Goal: Book appointment/travel/reservation

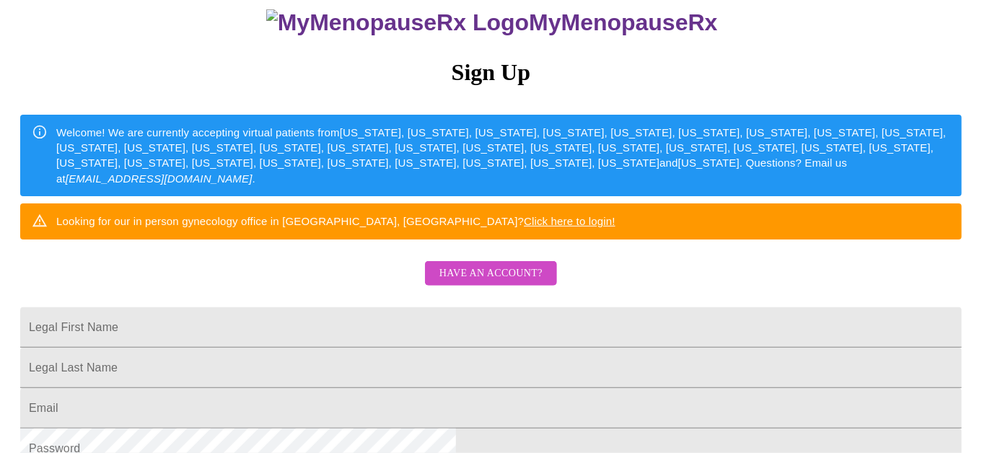
scroll to position [144, 0]
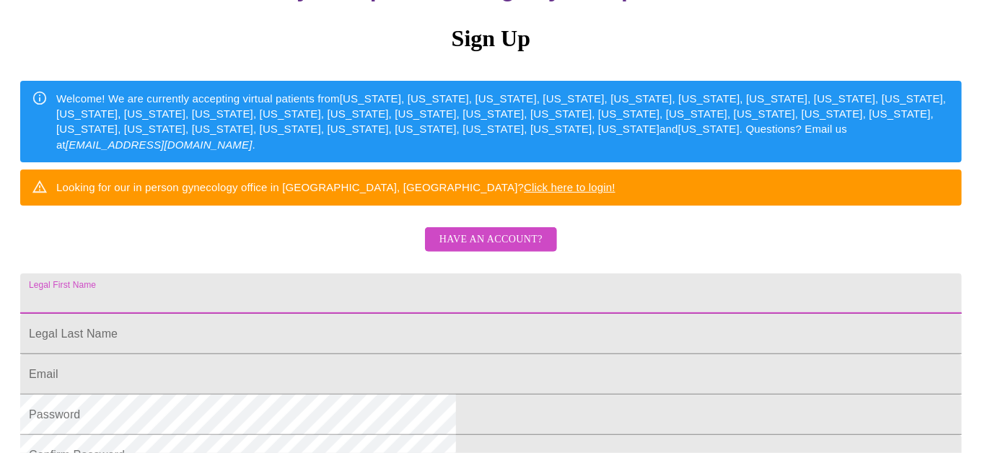
click at [379, 314] on input "Legal First Name" at bounding box center [491, 294] width 942 height 40
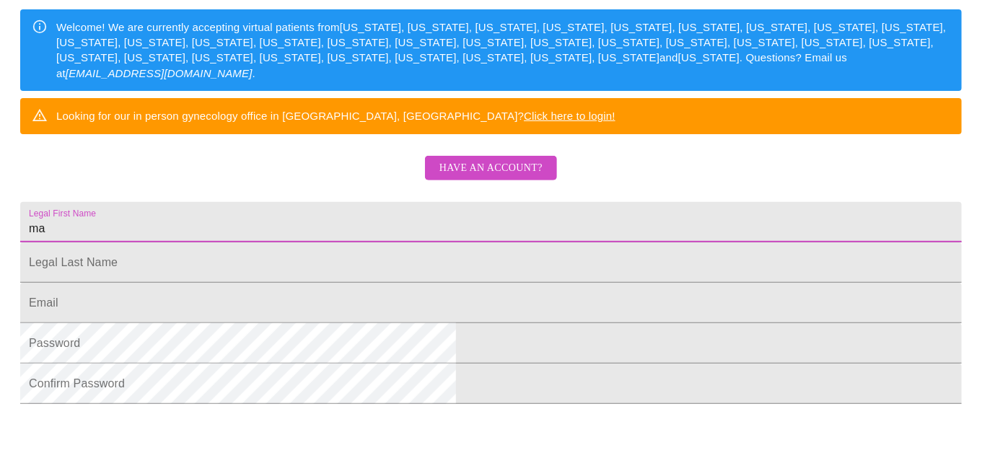
type input "m"
type input "[PERSON_NAME] [PERSON_NAME]"
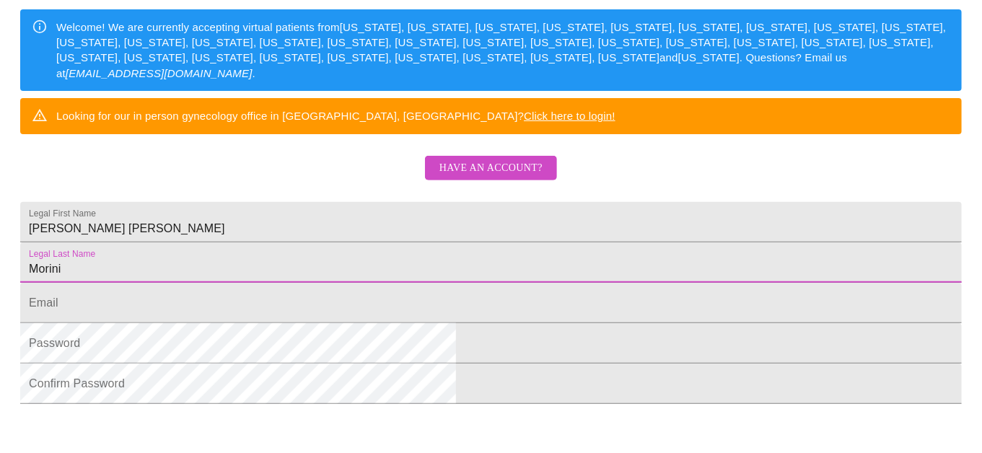
type input "Morini"
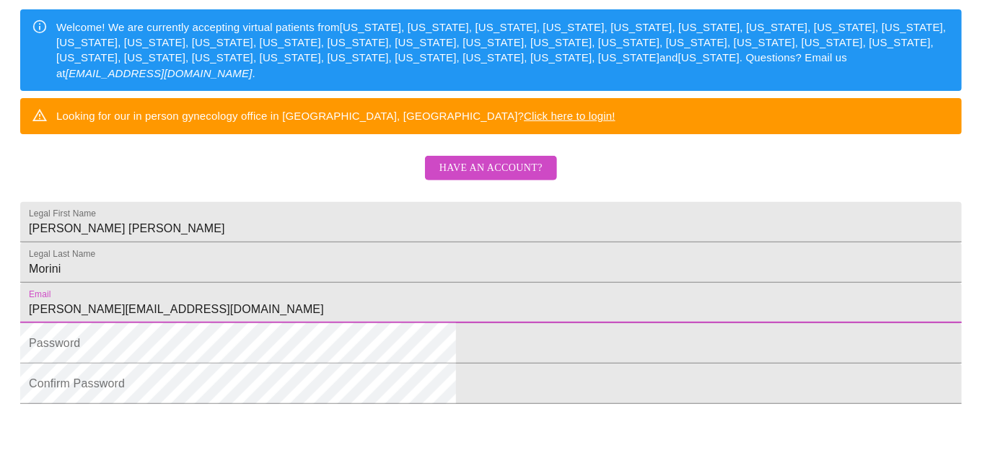
type input "[PERSON_NAME][EMAIL_ADDRESS][DOMAIN_NAME]"
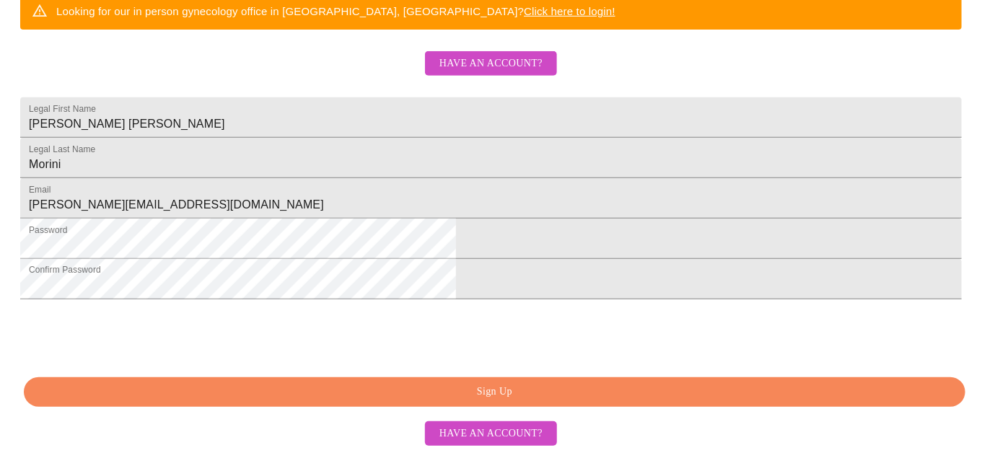
scroll to position [415, 0]
click at [479, 433] on span "Have an account?" at bounding box center [491, 434] width 103 height 18
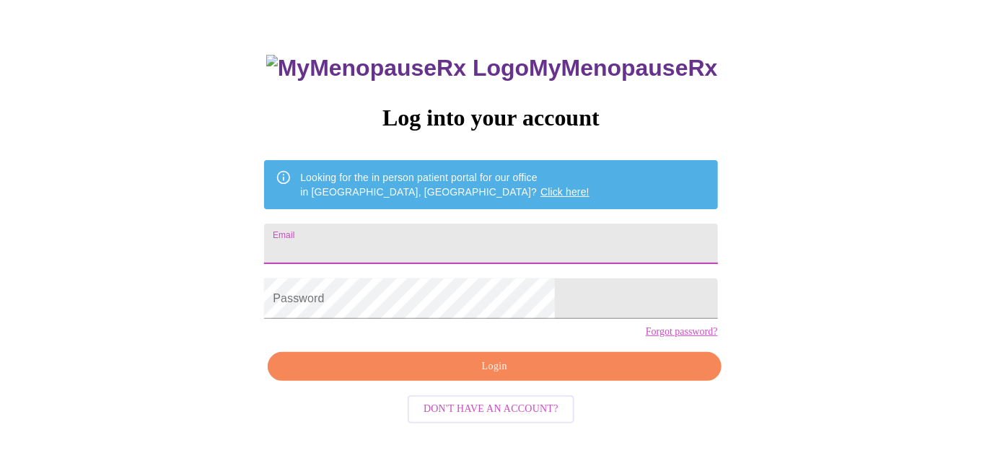
click at [393, 235] on input "Email" at bounding box center [490, 244] width 453 height 40
type input "[PERSON_NAME][EMAIL_ADDRESS][DOMAIN_NAME]"
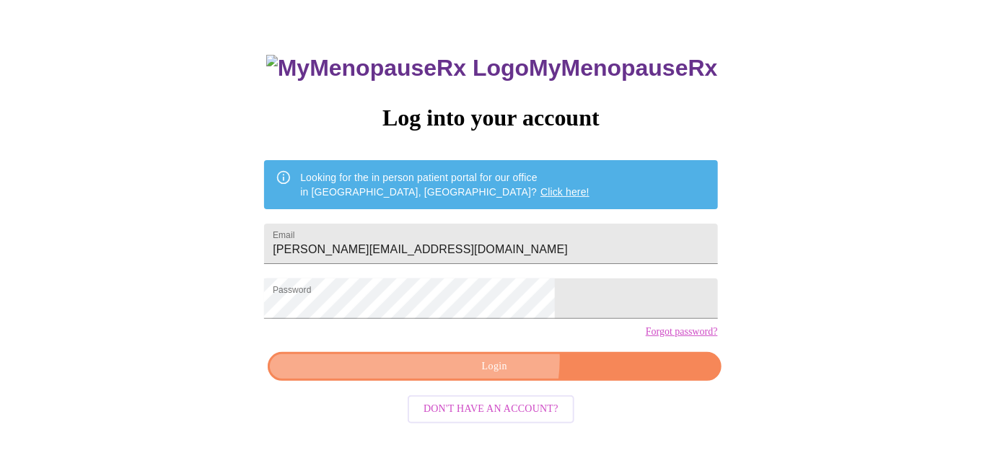
click at [484, 376] on span "Login" at bounding box center [494, 367] width 420 height 18
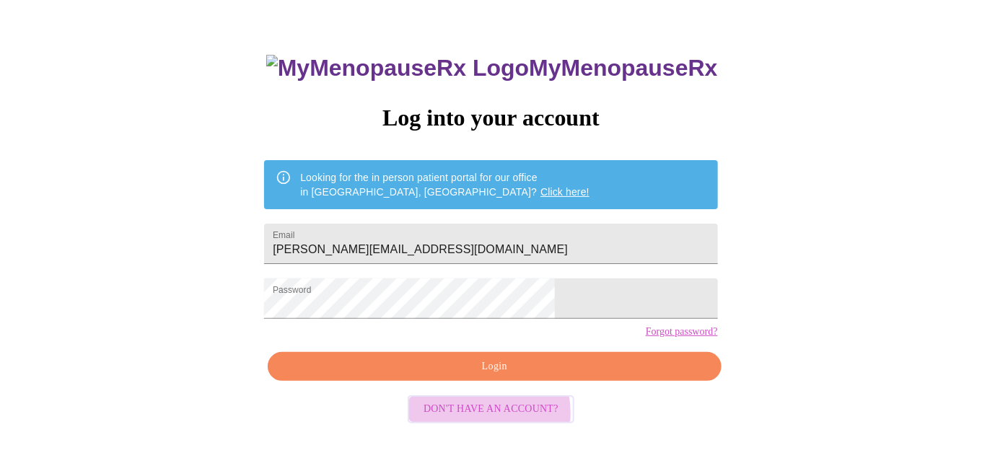
click at [472, 419] on span "Don't have an account?" at bounding box center [491, 410] width 135 height 18
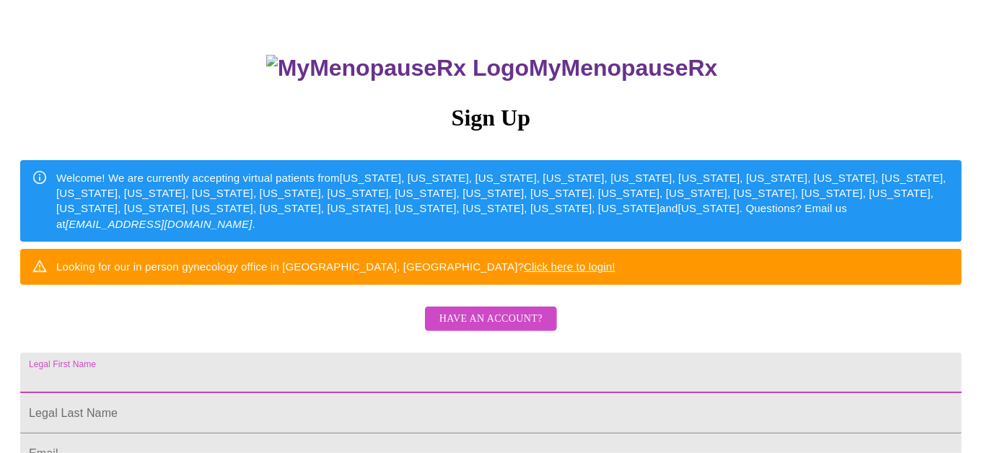
click at [353, 388] on input "Legal First Name" at bounding box center [491, 373] width 942 height 40
type input "m"
type input "[PERSON_NAME] [PERSON_NAME]"
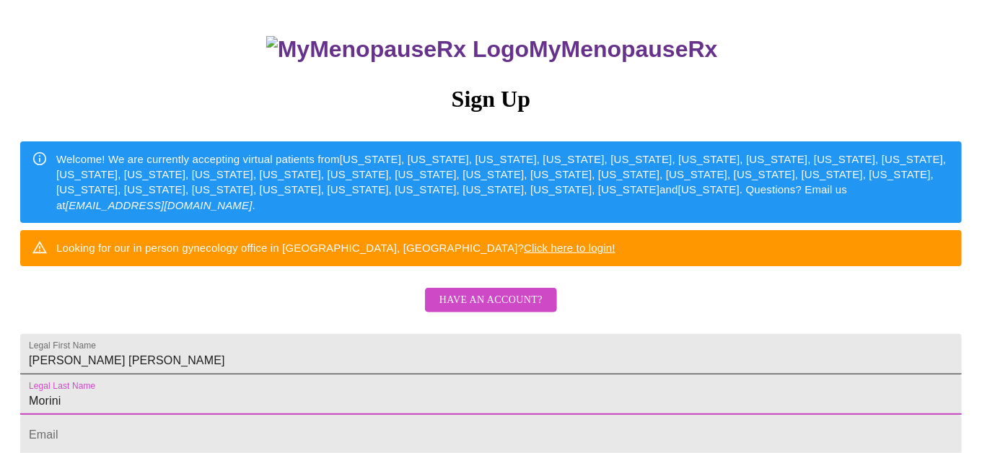
type input "Morini"
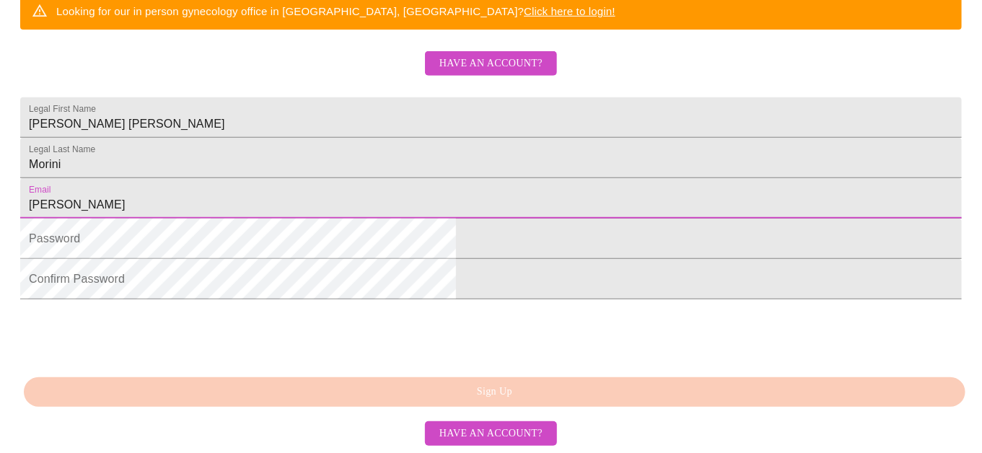
type input "[PERSON_NAME][EMAIL_ADDRESS][DOMAIN_NAME]"
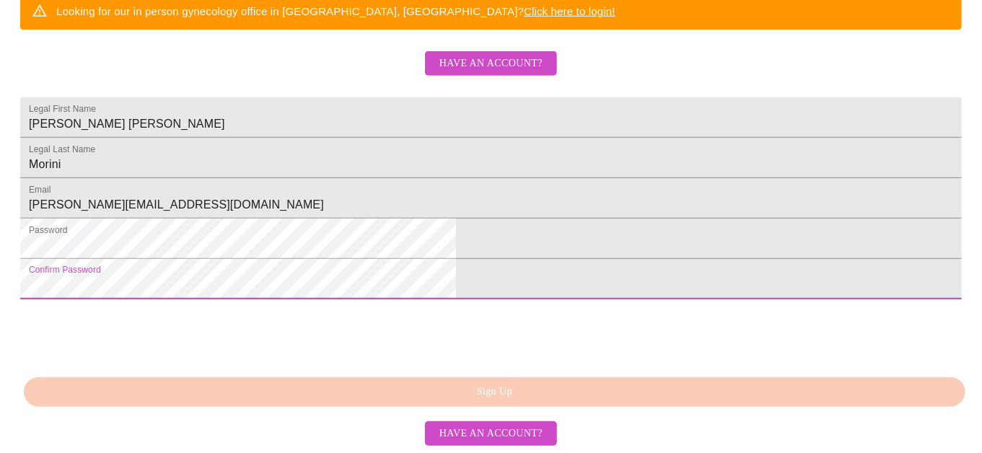
scroll to position [415, 0]
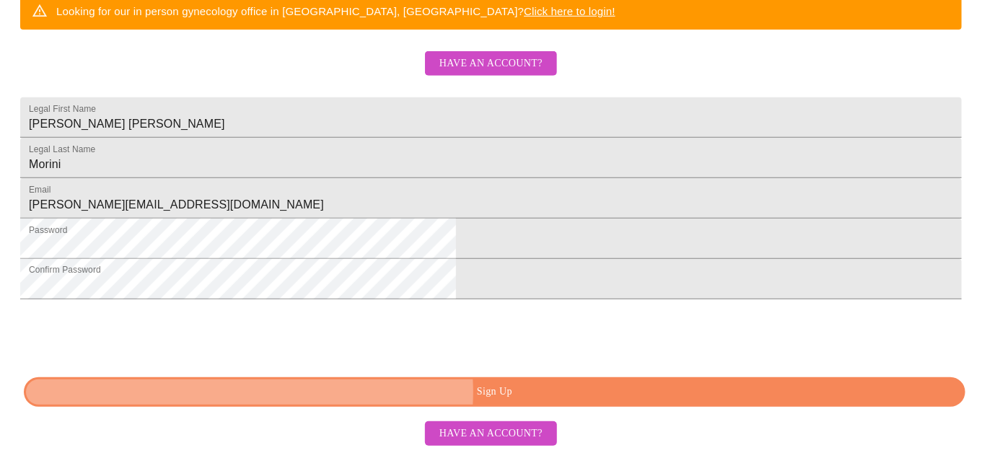
click at [502, 393] on span "Sign Up" at bounding box center [494, 392] width 909 height 18
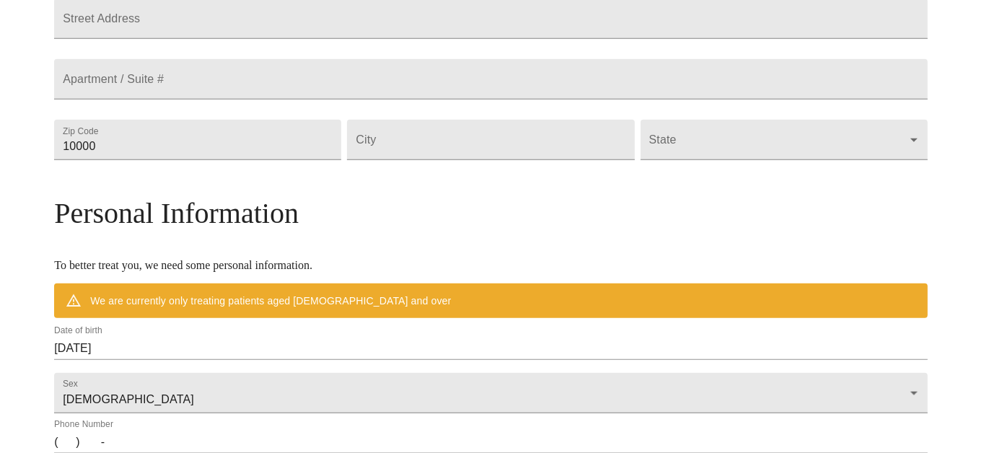
scroll to position [358, 0]
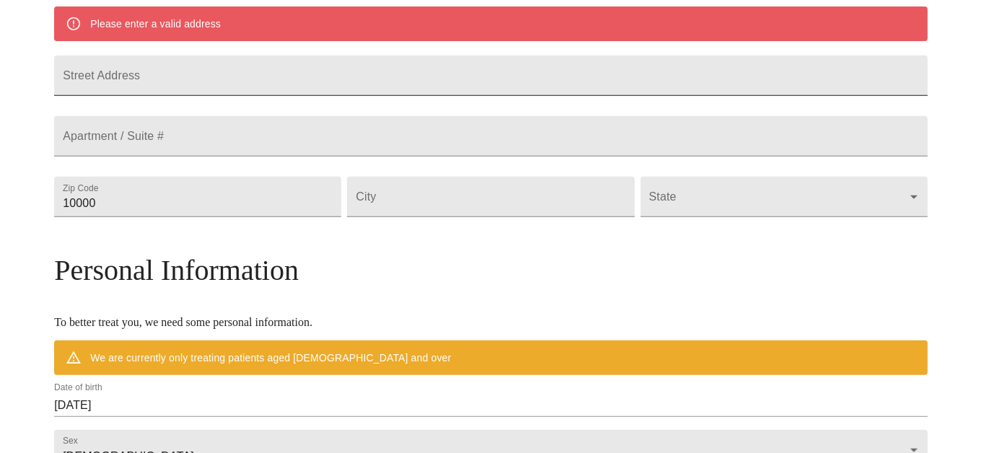
click at [268, 75] on input "Street Address" at bounding box center [491, 76] width 874 height 40
type input "864 Dugout Trail"
type input "60188"
type input "[PERSON_NAME] Stream"
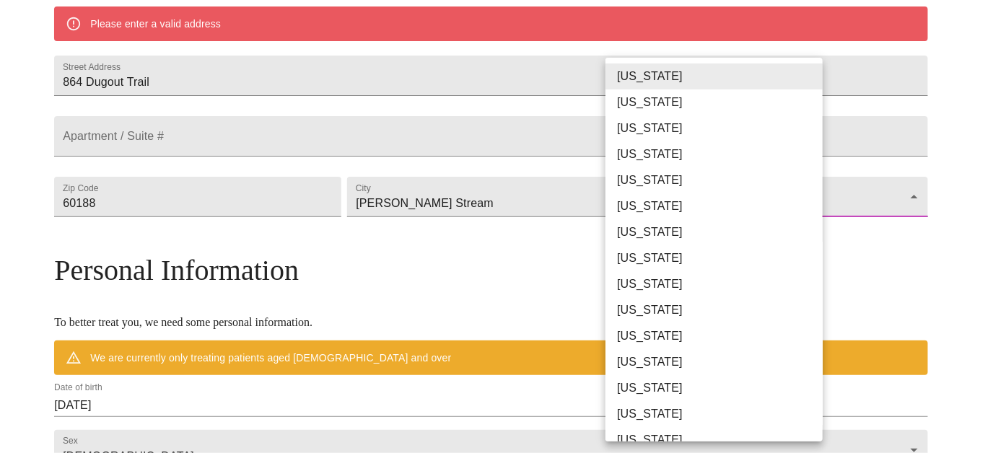
click at [805, 234] on body "MyMenopauseRx Welcome to MyMenopauseRx Since it's your first time here, you'll …" at bounding box center [497, 217] width 982 height 1138
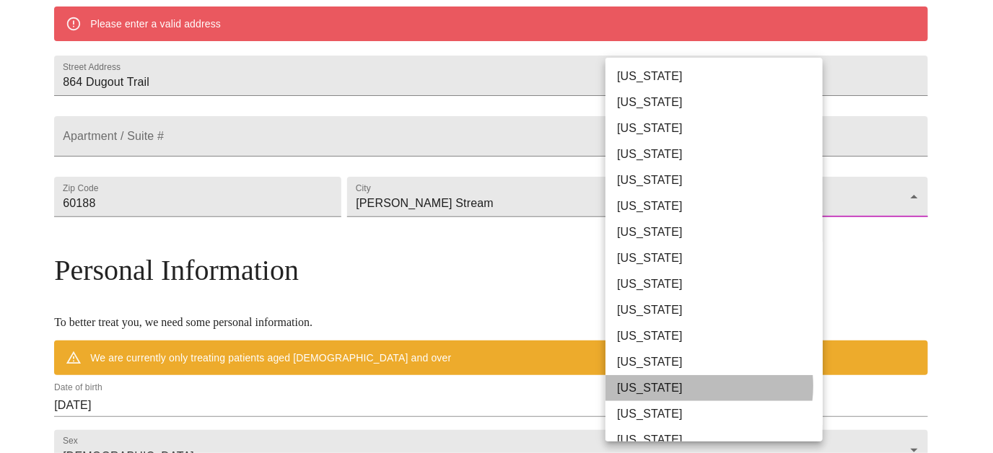
click at [681, 386] on li "[US_STATE]" at bounding box center [720, 388] width 228 height 26
type input "[US_STATE]"
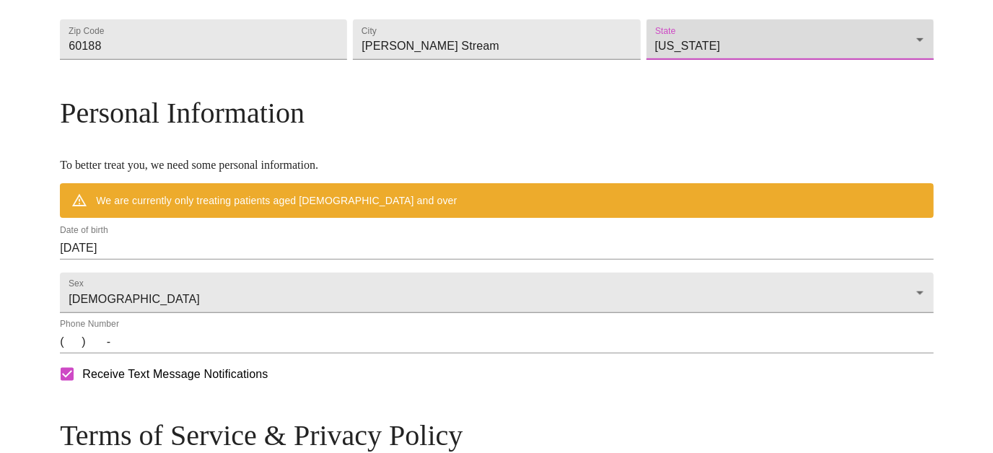
scroll to position [502, 0]
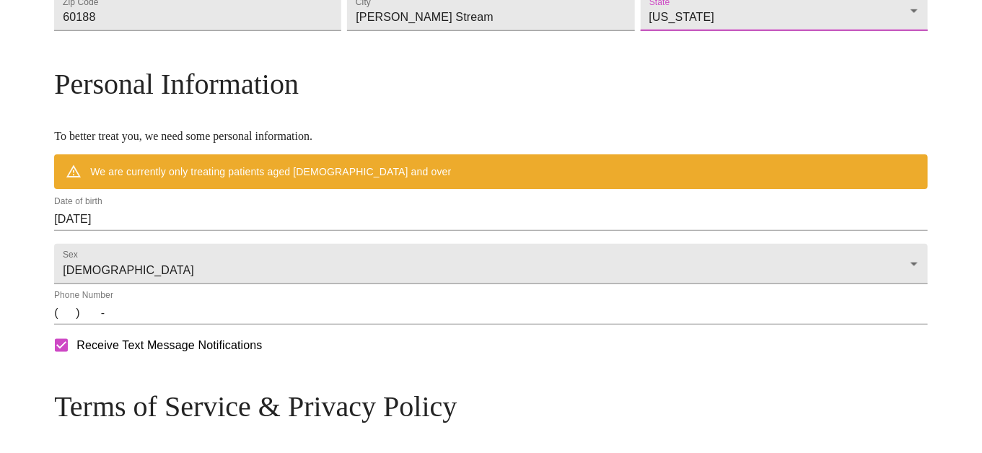
click at [276, 231] on input "[DATE]" at bounding box center [491, 219] width 874 height 23
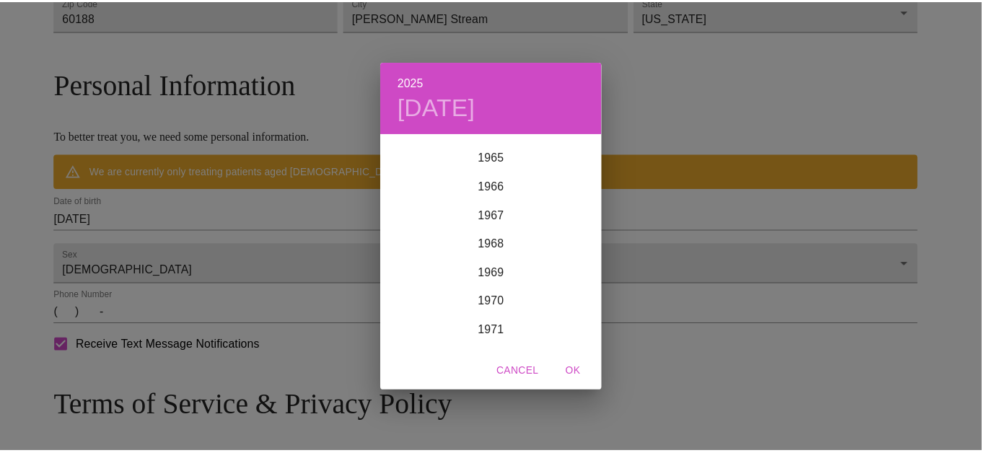
scroll to position [1891, 0]
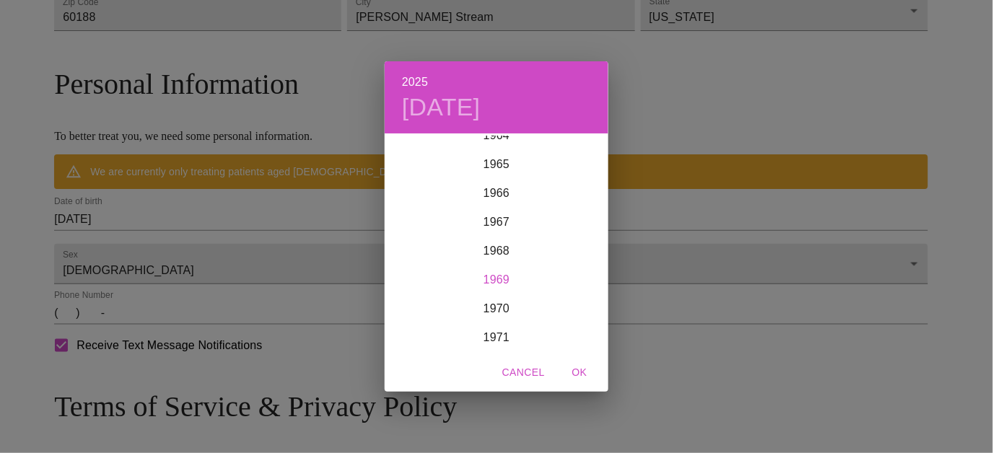
click at [504, 275] on div "1969" at bounding box center [497, 280] width 224 height 29
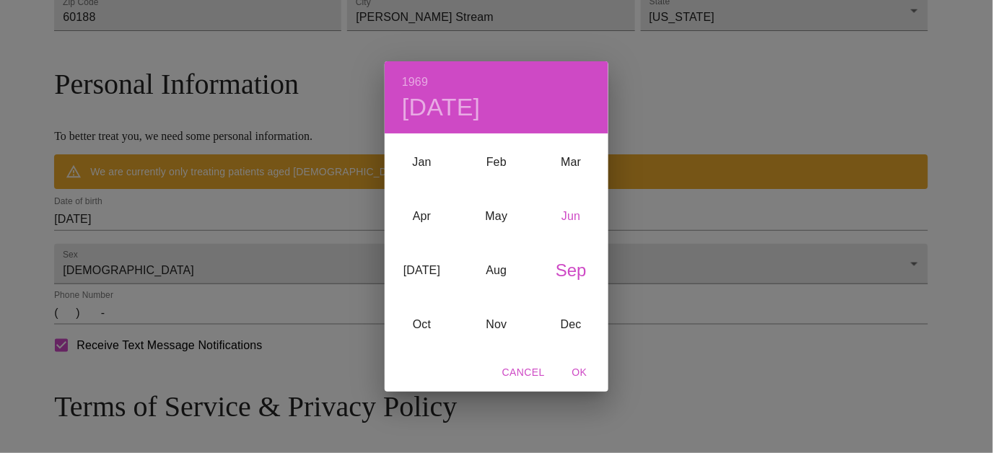
click at [575, 214] on div "Jun" at bounding box center [571, 217] width 74 height 54
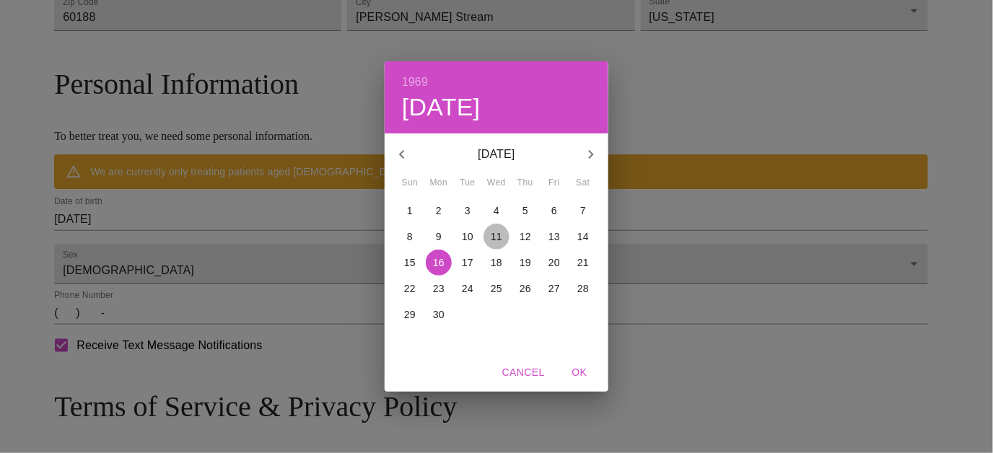
click at [499, 237] on p "11" at bounding box center [497, 237] width 12 height 14
click at [581, 370] on span "OK" at bounding box center [579, 373] width 35 height 18
type input "[DATE]"
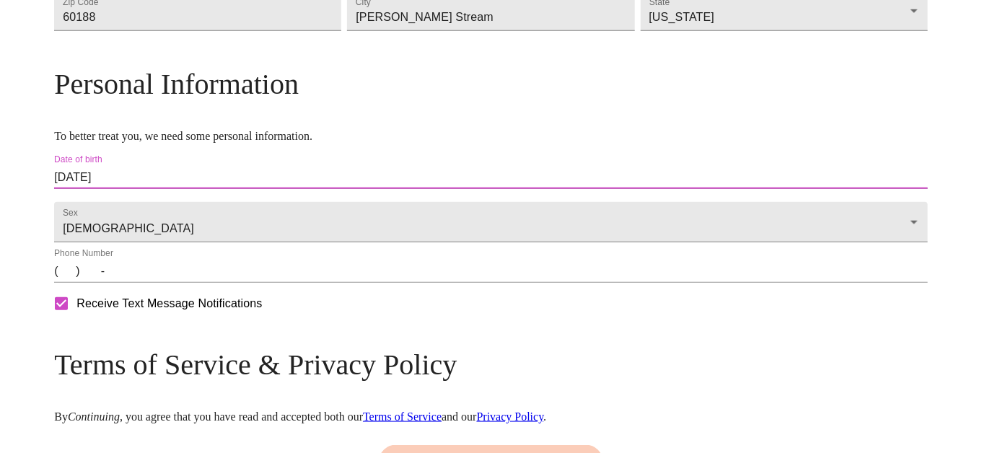
click at [169, 283] on input "(   )    -" at bounding box center [491, 271] width 874 height 23
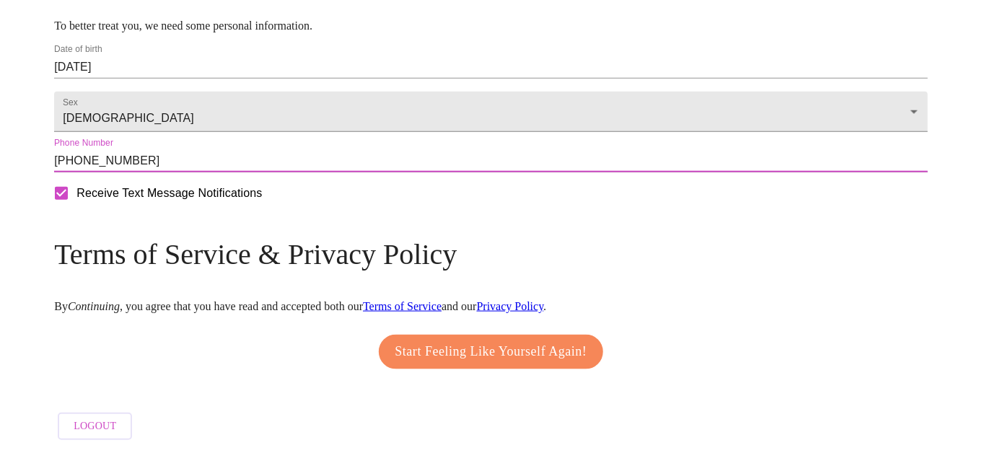
scroll to position [647, 0]
type input "[PHONE_NUMBER]"
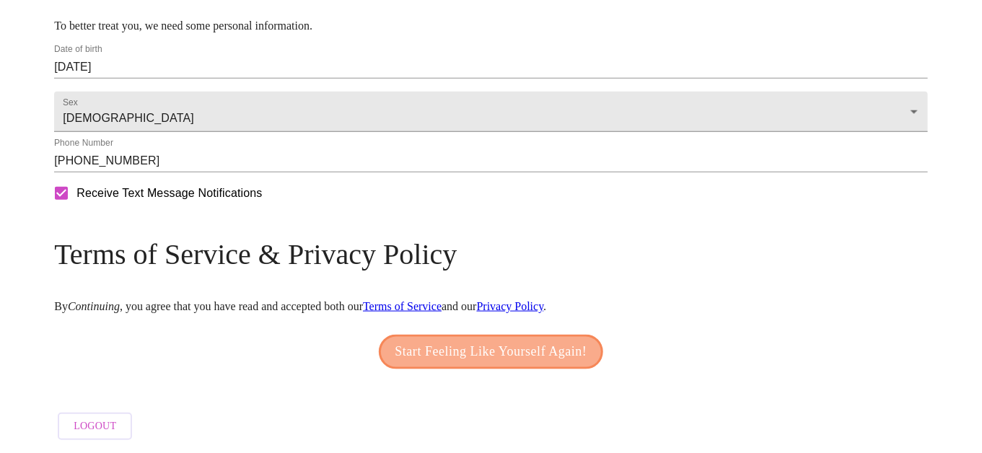
click at [447, 349] on span "Start Feeling Like Yourself Again!" at bounding box center [492, 352] width 192 height 23
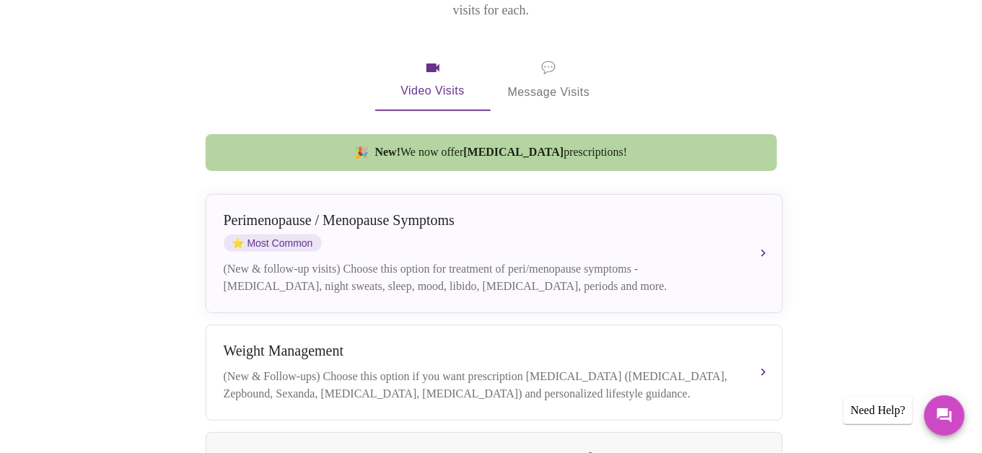
scroll to position [289, 0]
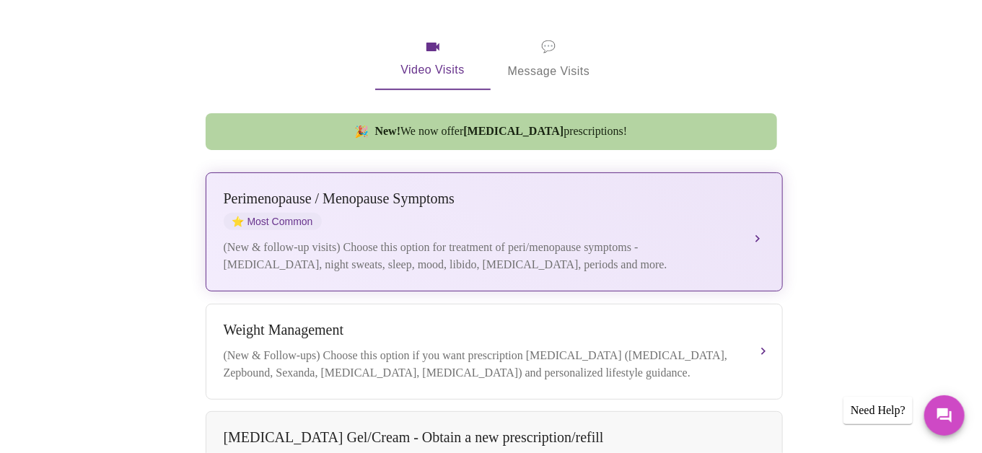
click at [691, 239] on div "(New & follow-up visits) Choose this option for treatment of peri/menopause sym…" at bounding box center [480, 256] width 512 height 35
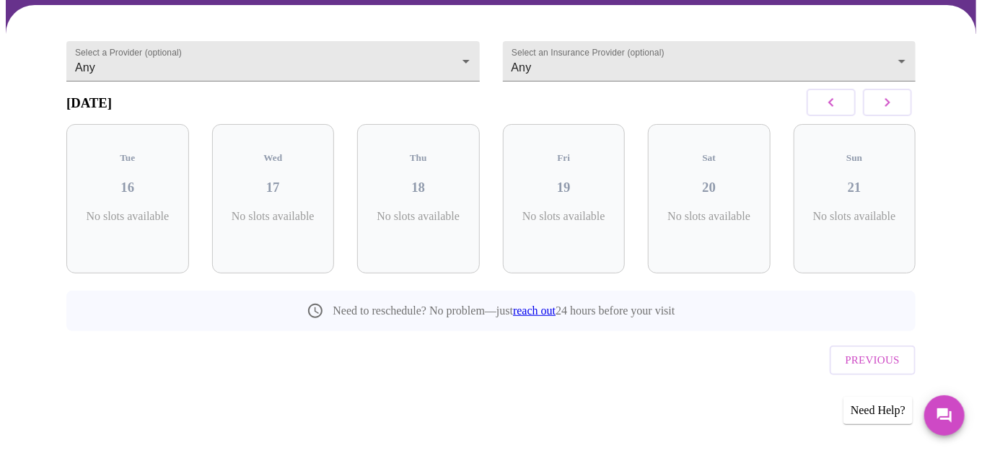
scroll to position [87, 0]
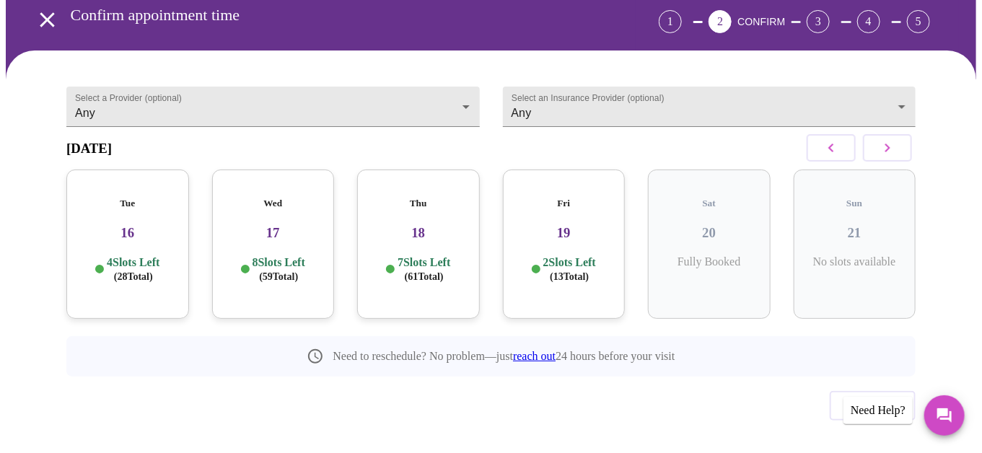
click at [409, 224] on div "Thu 18 7 Slots Left ( 61 Total)" at bounding box center [418, 244] width 123 height 149
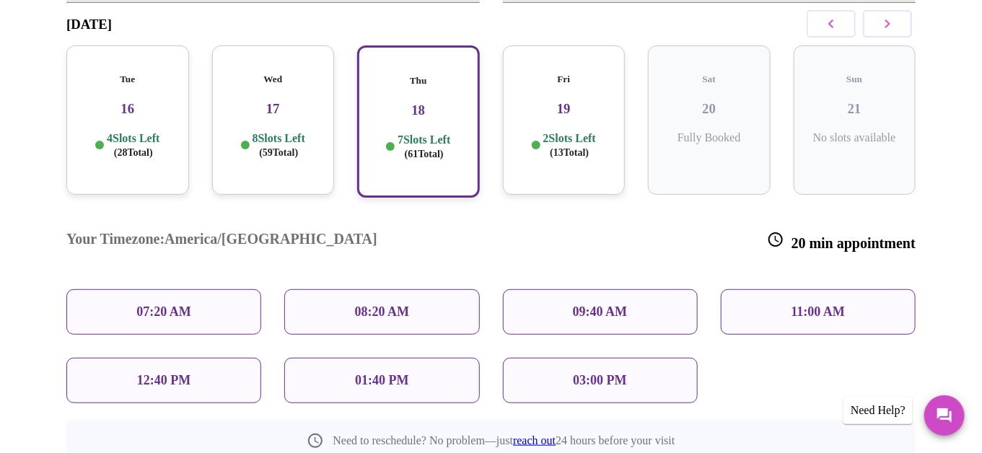
scroll to position [232, 0]
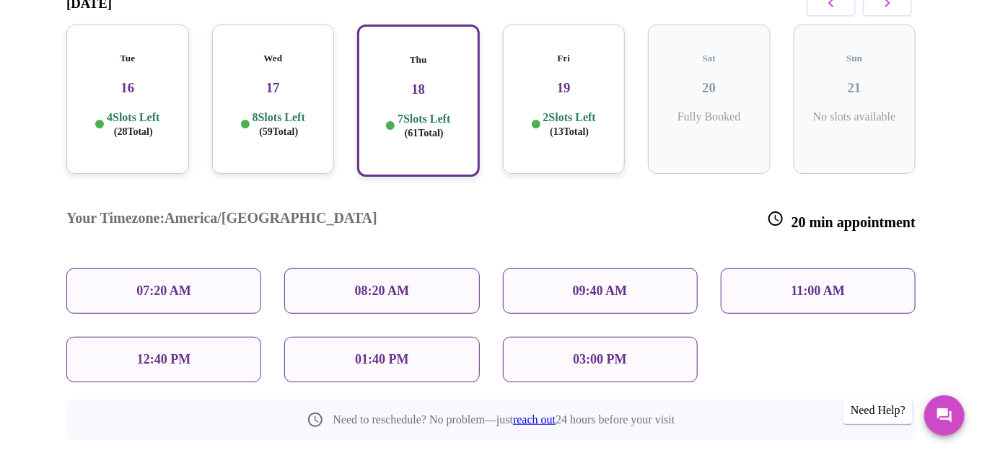
click at [198, 268] on div "07:20 AM" at bounding box center [163, 290] width 195 height 45
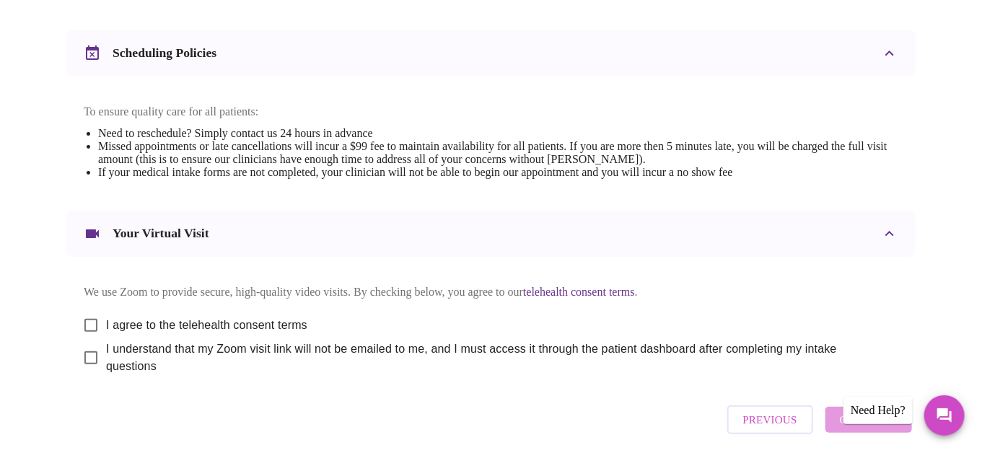
scroll to position [592, 0]
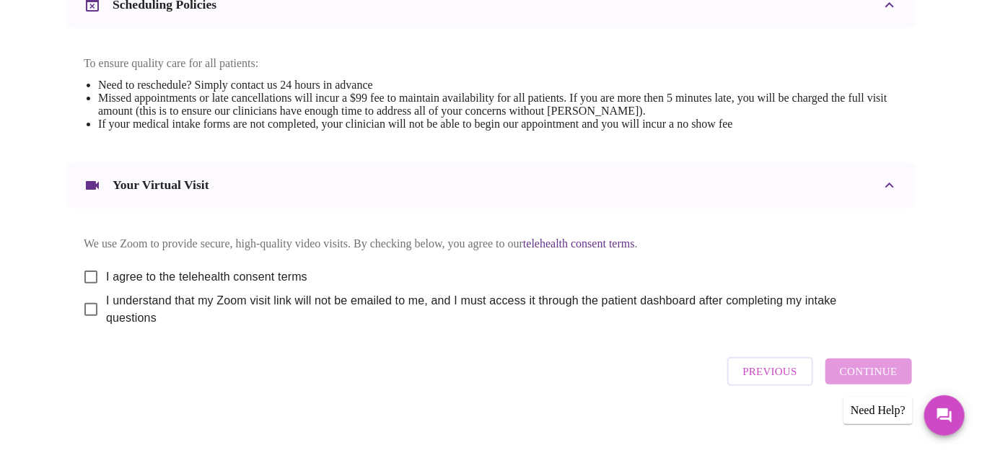
click at [82, 263] on input "I agree to the telehealth consent terms" at bounding box center [91, 277] width 30 height 30
checkbox input "true"
click at [83, 299] on input "I understand that my Zoom visit link will not be emailed to me, and I must acce…" at bounding box center [91, 309] width 30 height 30
checkbox input "true"
click at [870, 364] on span "Continue" at bounding box center [869, 371] width 58 height 19
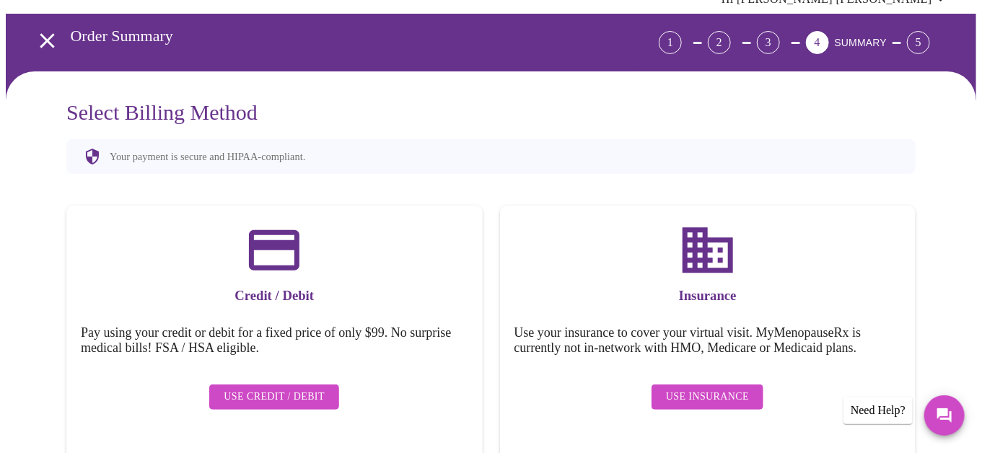
scroll to position [87, 0]
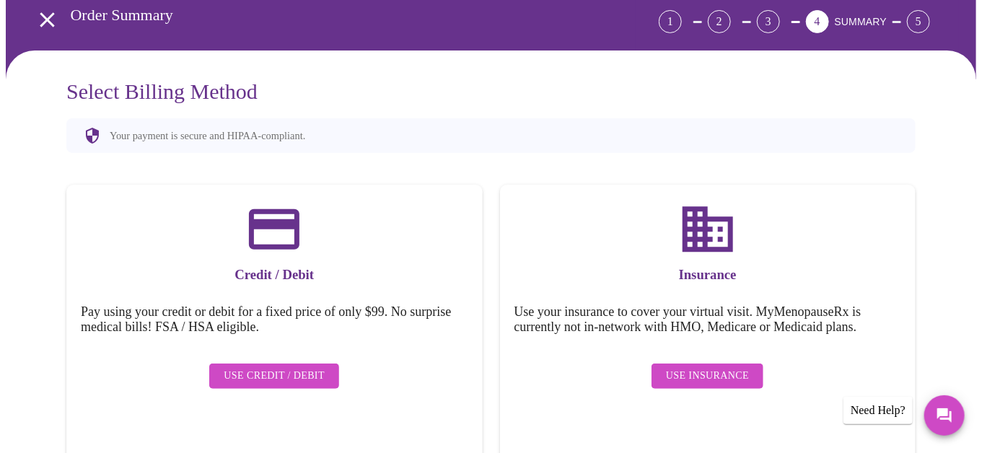
click at [682, 367] on span "Use Insurance" at bounding box center [707, 376] width 83 height 18
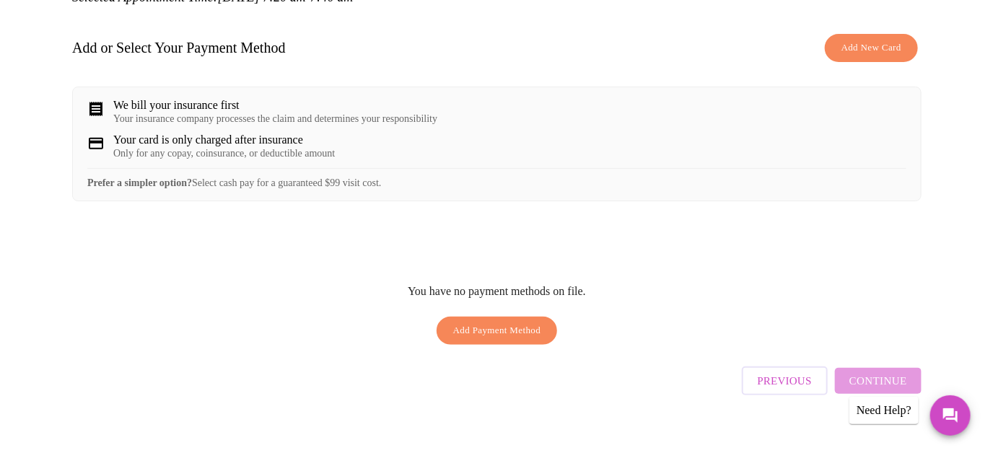
scroll to position [65, 0]
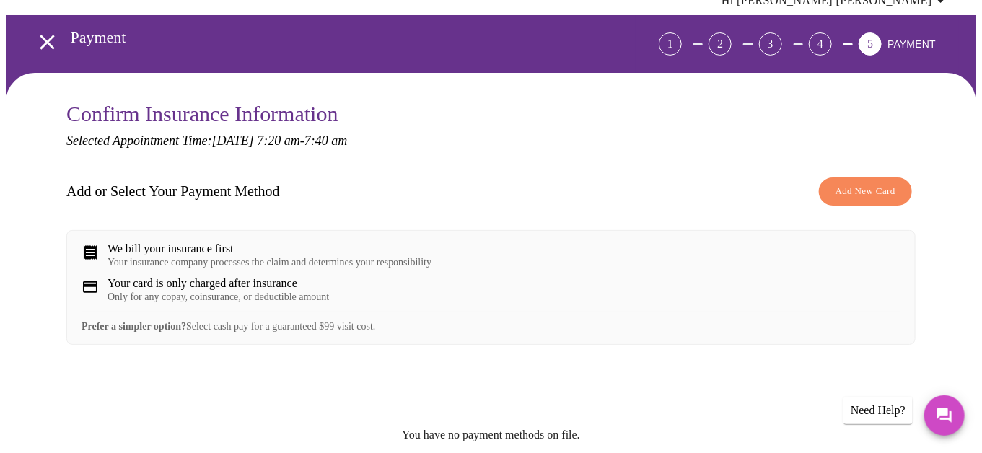
click at [857, 183] on span "Add New Card" at bounding box center [866, 191] width 60 height 17
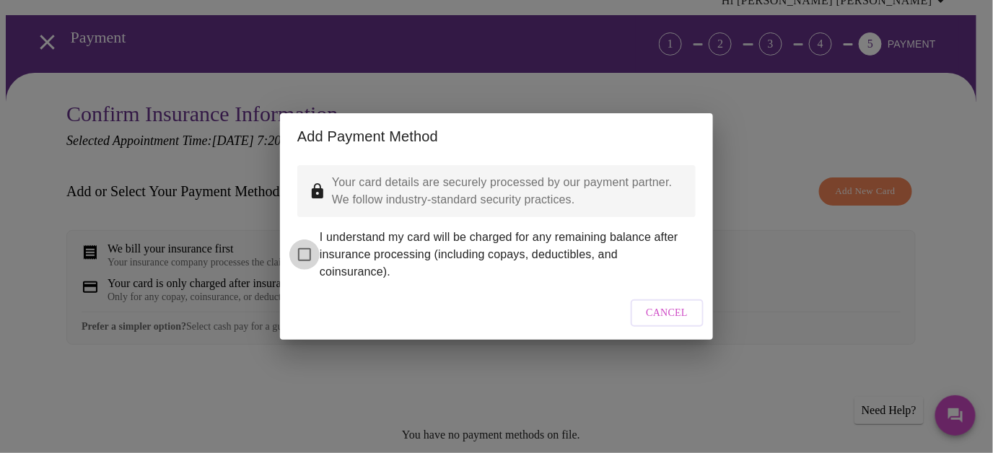
click at [307, 245] on input "I understand my card will be charged for any remaining balance after insurance …" at bounding box center [304, 255] width 30 height 30
checkbox input "true"
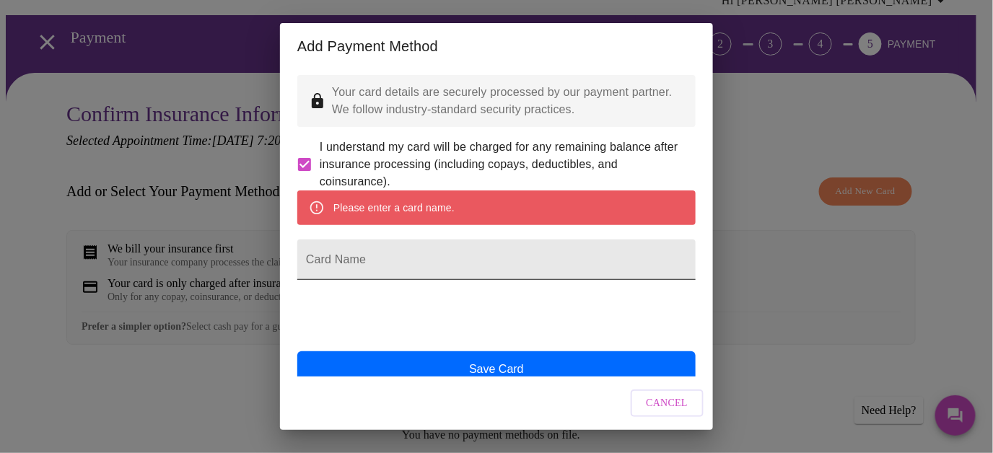
click at [369, 275] on input "Card Name" at bounding box center [496, 260] width 398 height 40
click at [414, 280] on input "Card Name" at bounding box center [496, 260] width 398 height 40
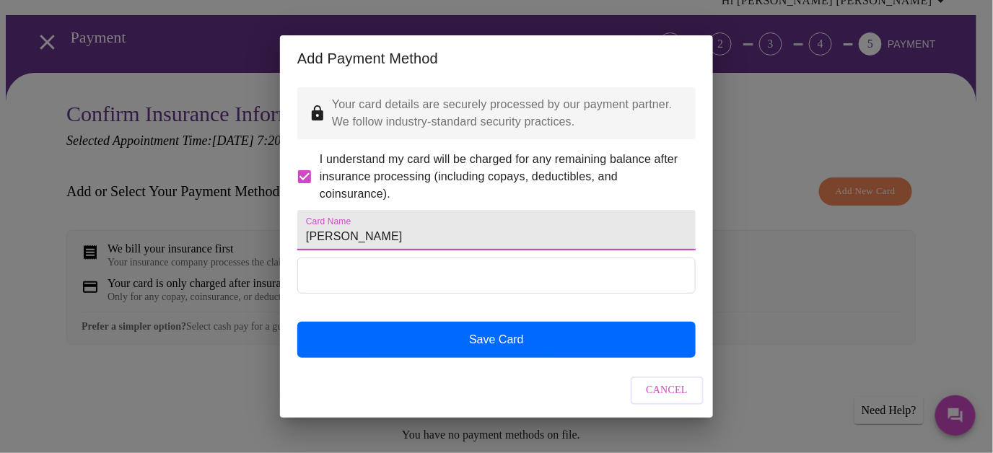
type input "[PERSON_NAME]"
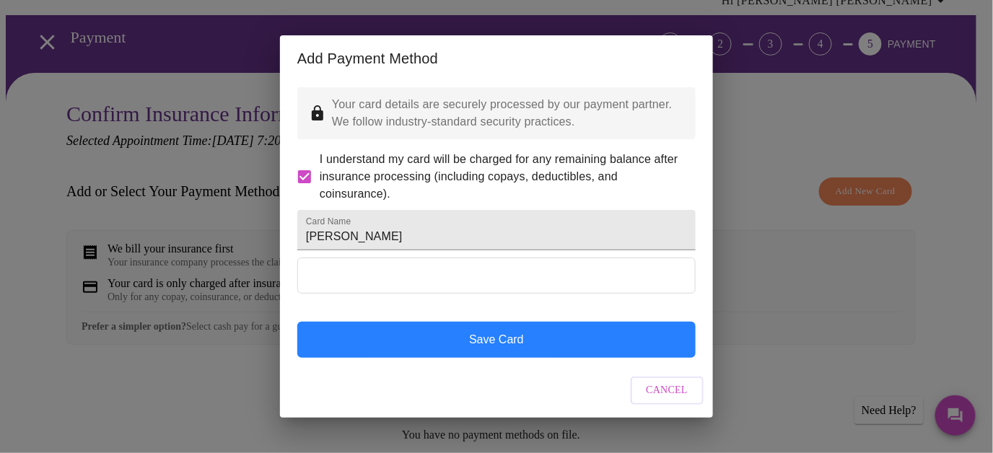
click at [503, 358] on button "Save Card" at bounding box center [496, 340] width 398 height 36
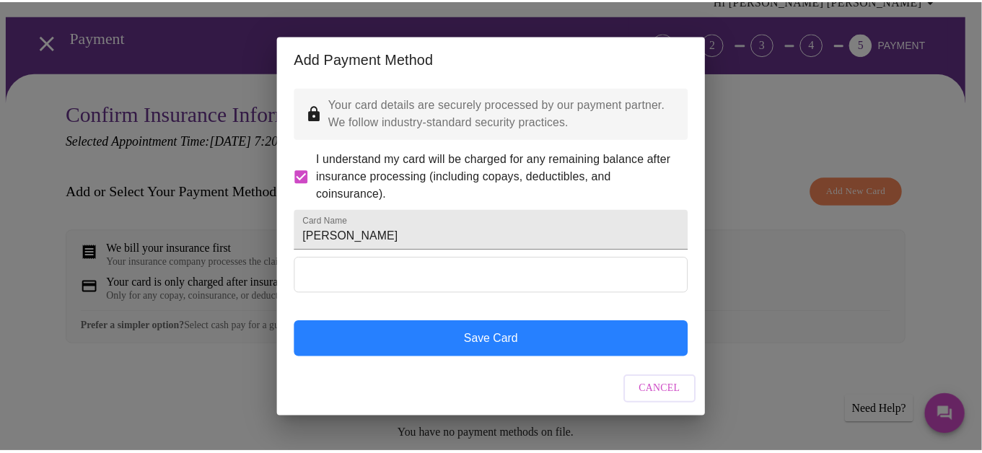
scroll to position [0, 0]
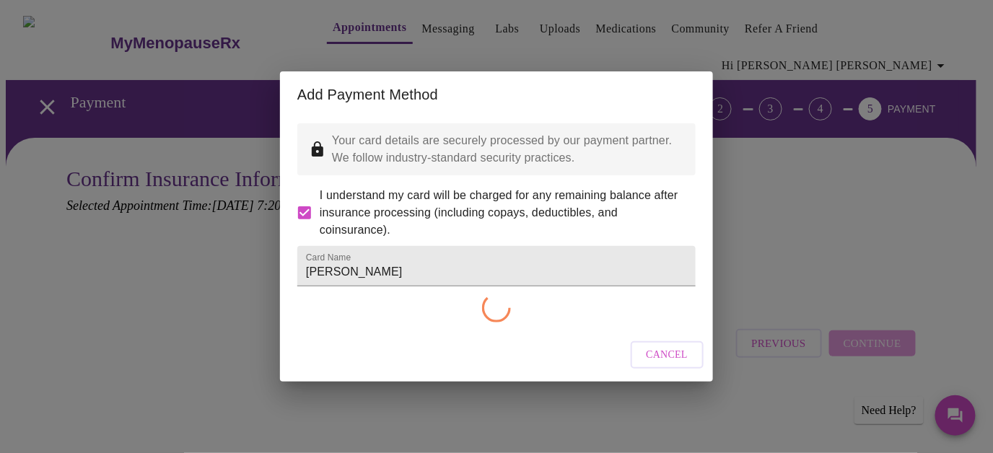
checkbox input "false"
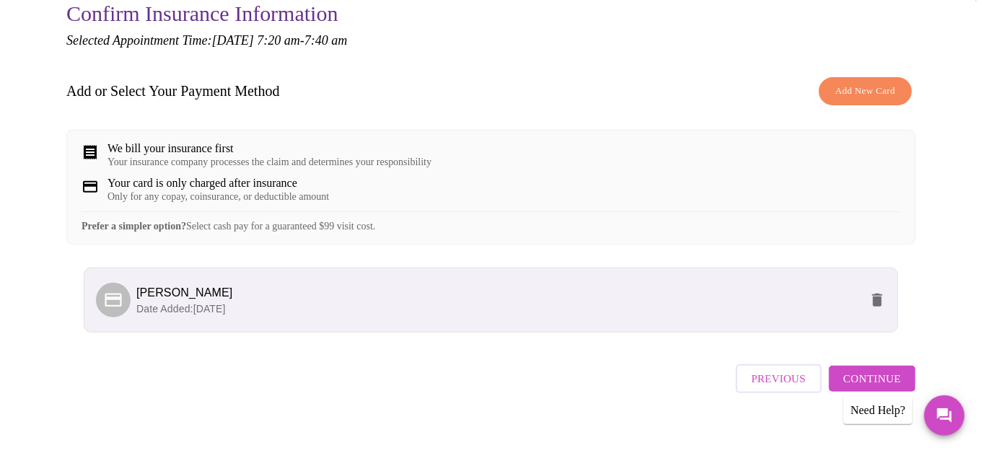
scroll to position [171, 0]
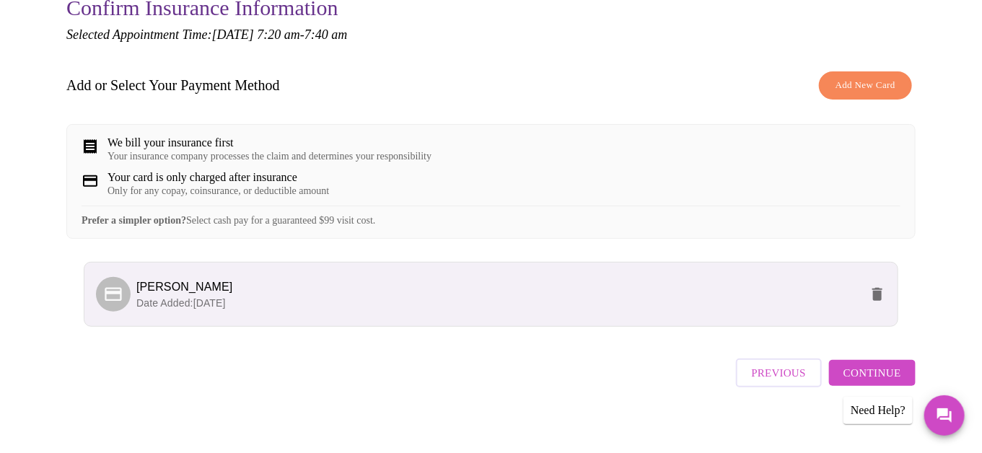
click at [861, 364] on span "Continue" at bounding box center [873, 373] width 58 height 19
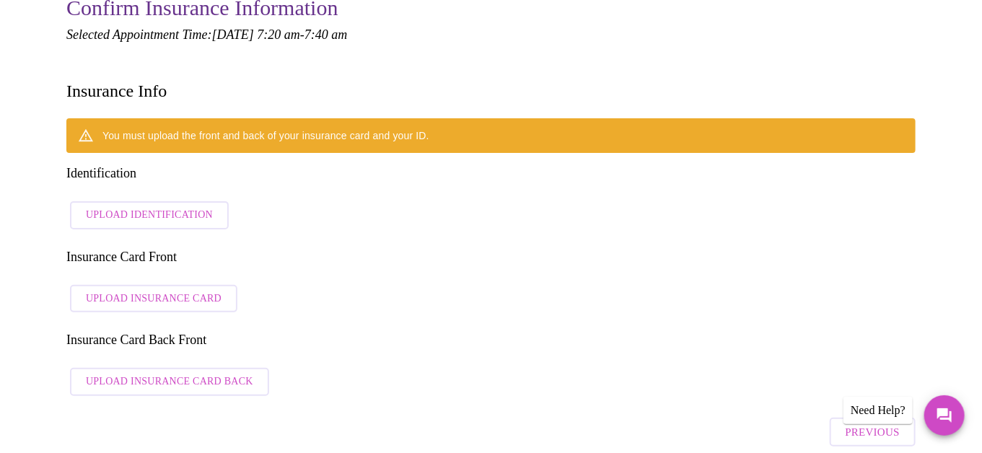
click at [167, 206] on span "Upload Identification" at bounding box center [149, 215] width 127 height 18
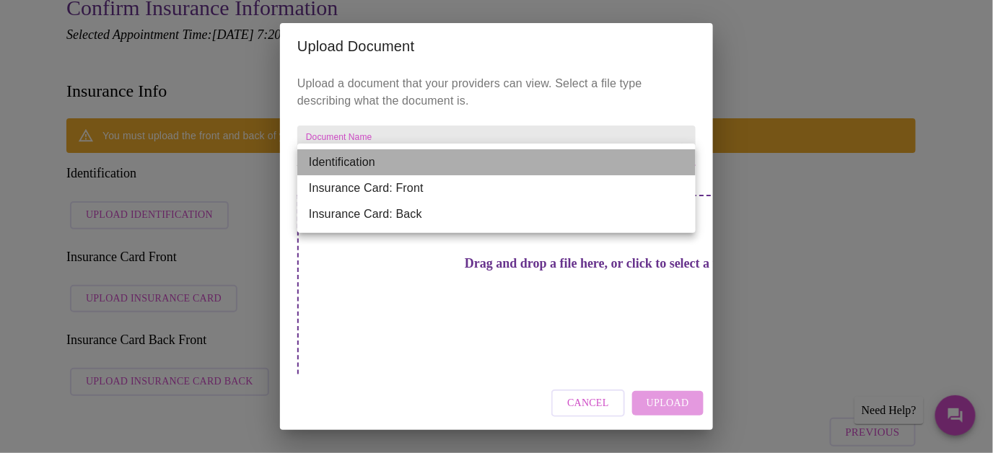
click at [682, 163] on li "Identification" at bounding box center [496, 162] width 398 height 26
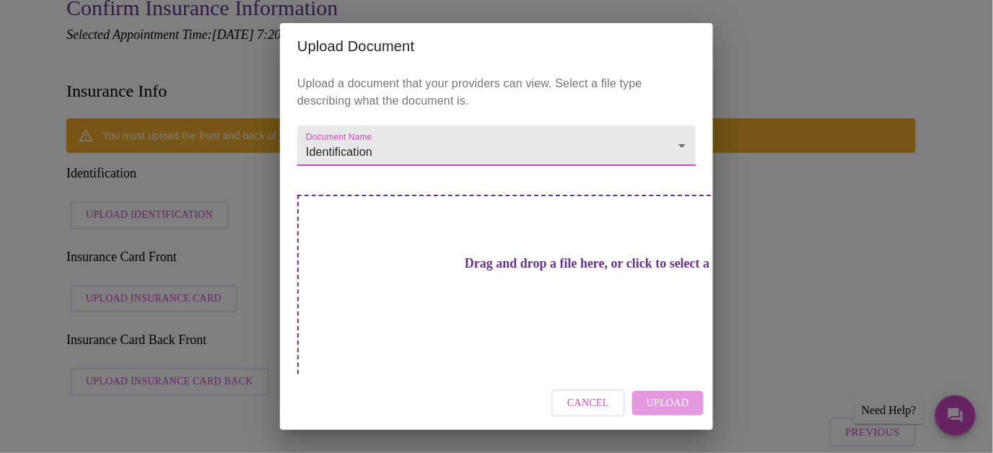
click at [587, 395] on span "Cancel" at bounding box center [588, 404] width 42 height 18
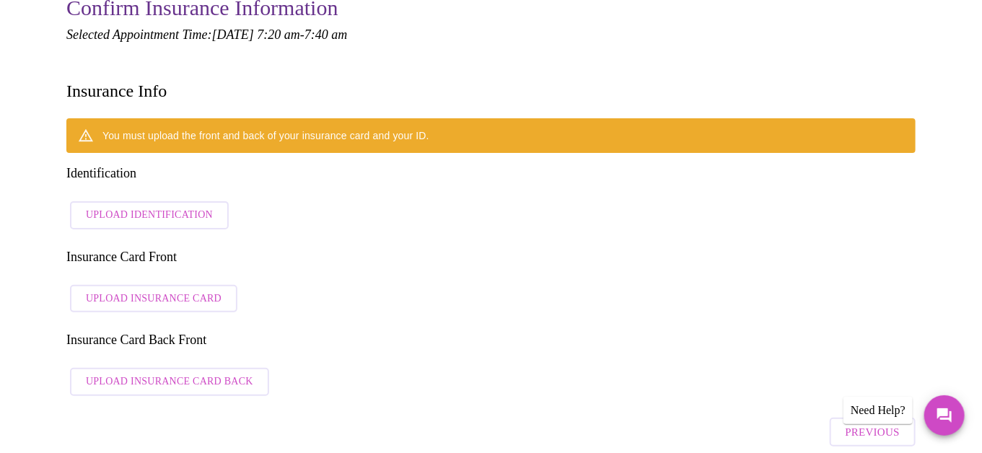
click at [193, 290] on span "Upload Insurance Card" at bounding box center [154, 299] width 136 height 18
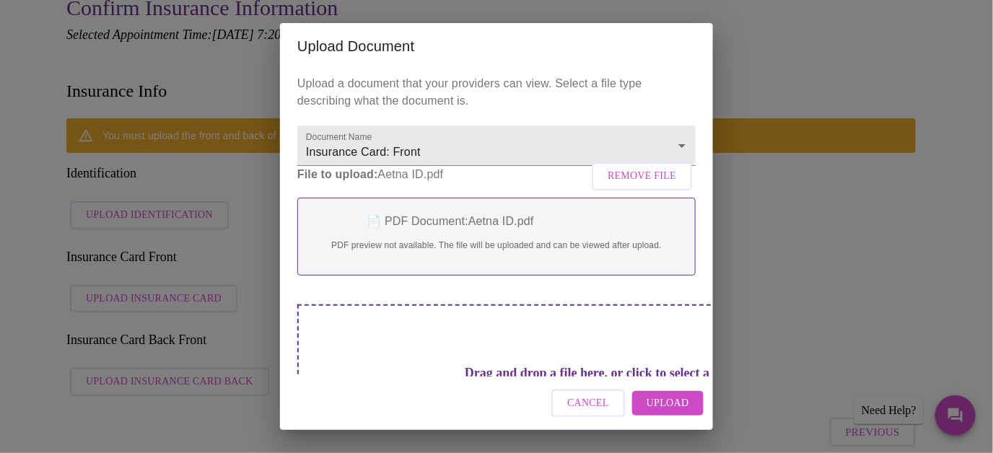
click at [666, 402] on span "Upload" at bounding box center [668, 404] width 43 height 18
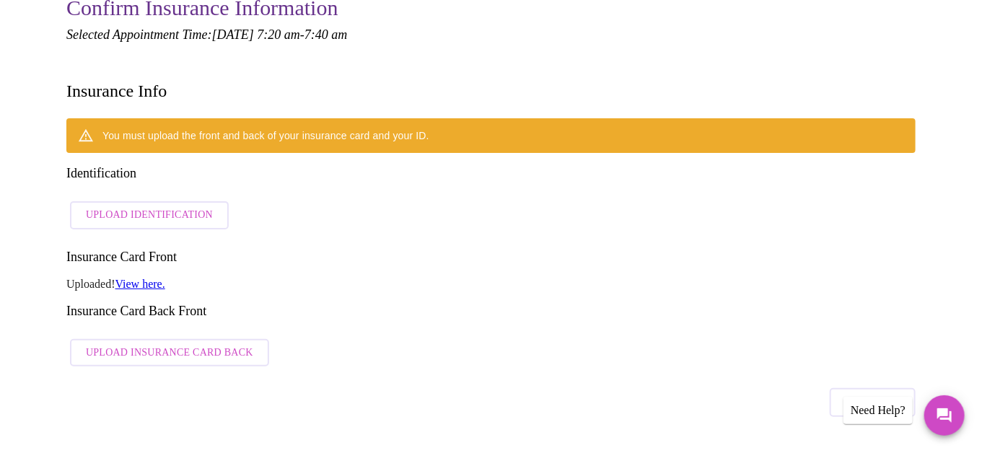
click at [121, 344] on span "Upload Insurance Card Back" at bounding box center [169, 353] width 167 height 18
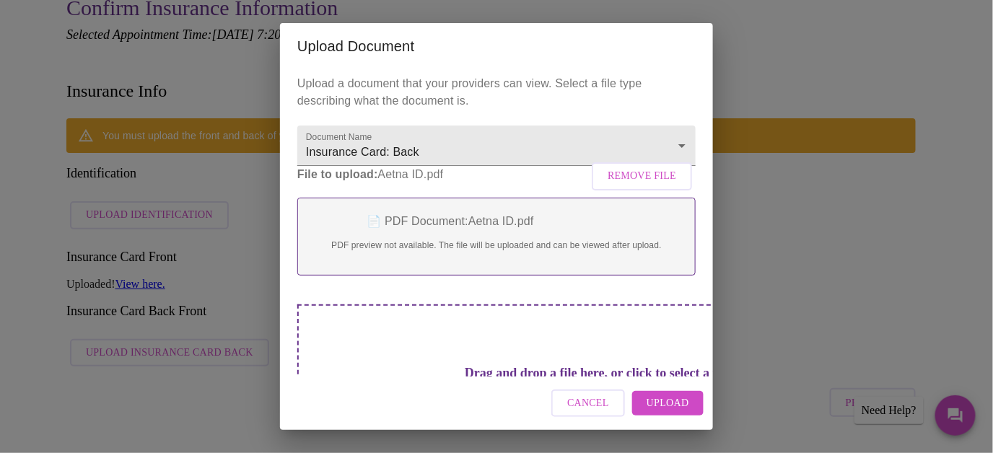
click at [671, 407] on span "Upload" at bounding box center [668, 404] width 43 height 18
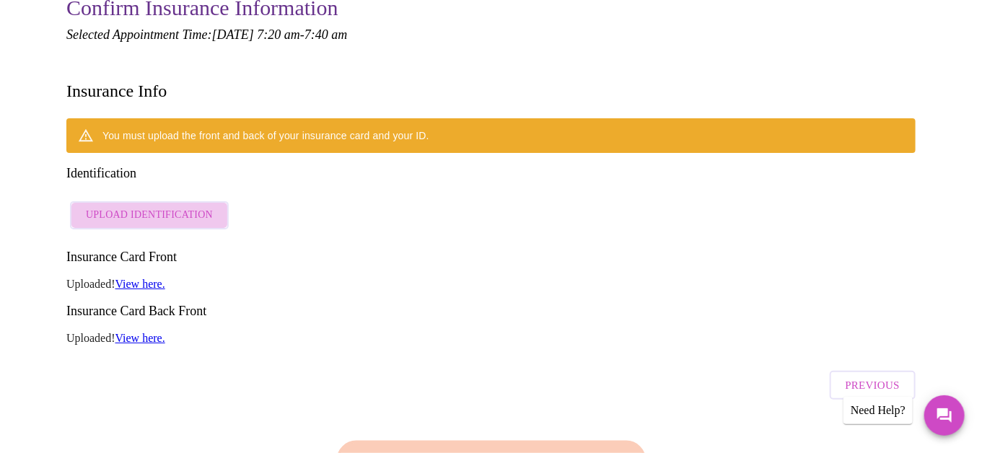
click at [175, 206] on span "Upload Identification" at bounding box center [149, 215] width 127 height 18
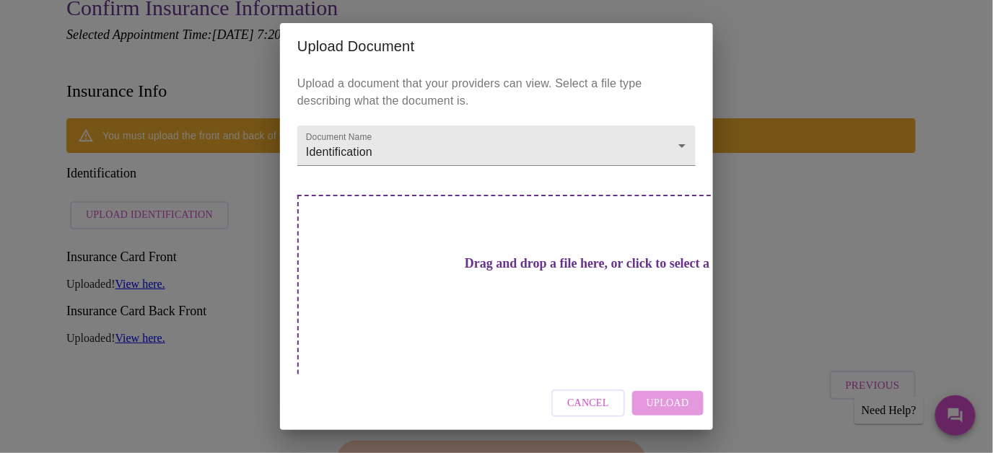
click at [445, 303] on div "Drag and drop a file here, or click to select a file" at bounding box center [597, 292] width 600 height 194
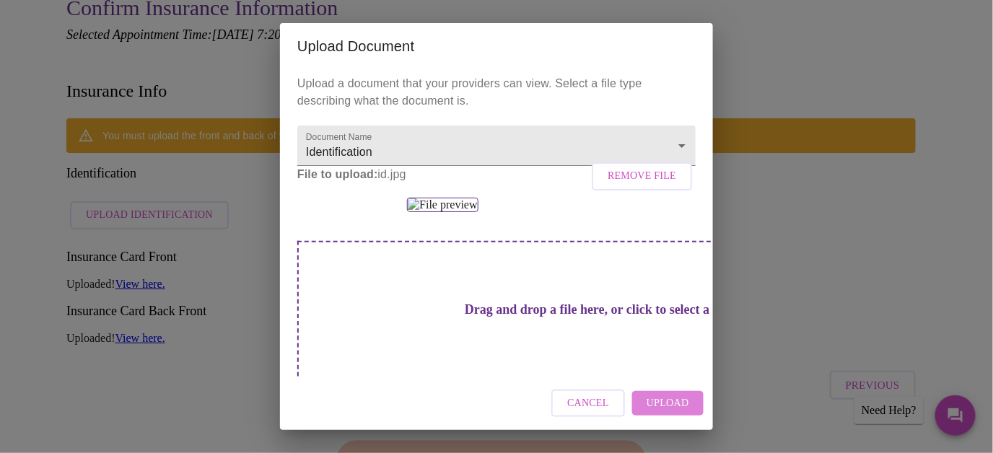
click at [671, 403] on span "Upload" at bounding box center [668, 404] width 43 height 18
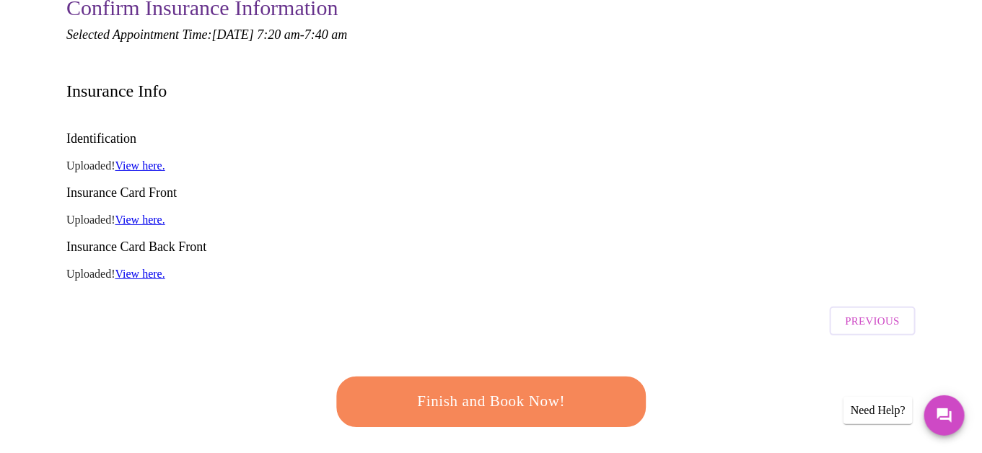
click at [505, 388] on span "Finish and Book Now!" at bounding box center [491, 401] width 276 height 27
